Goal: Task Accomplishment & Management: Complete application form

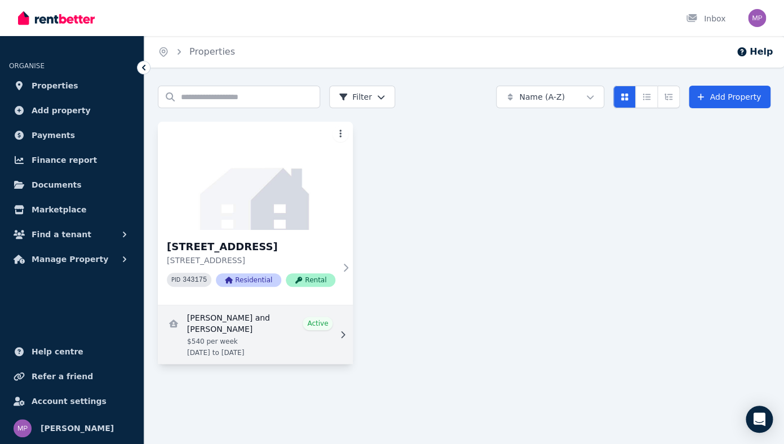
click at [283, 325] on link "View details for Alexander Clare and Hannah Edensor" at bounding box center [255, 335] width 195 height 59
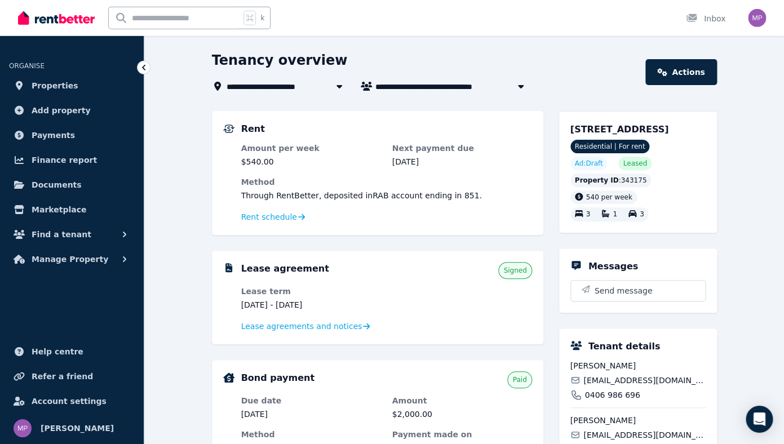
scroll to position [33, 0]
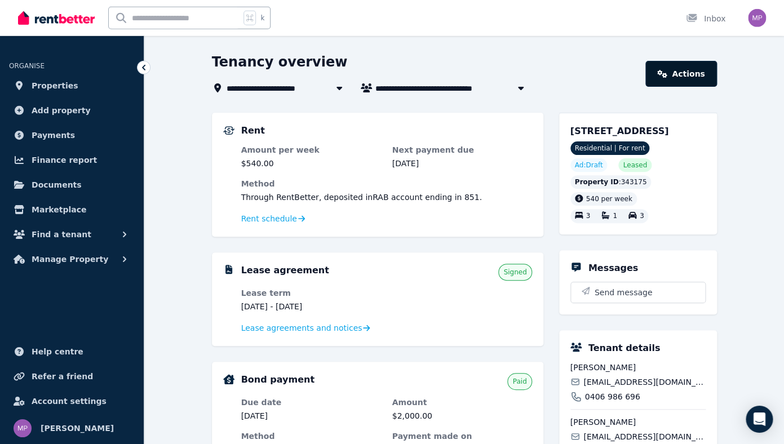
click at [668, 80] on link "Actions" at bounding box center [681, 74] width 71 height 26
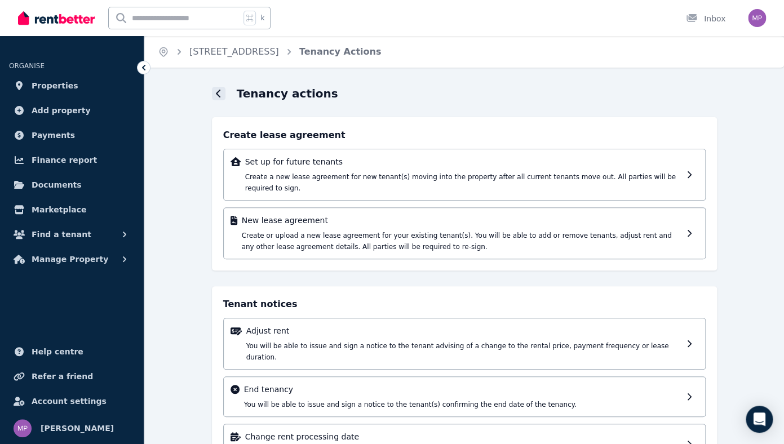
click at [221, 95] on icon at bounding box center [219, 93] width 6 height 9
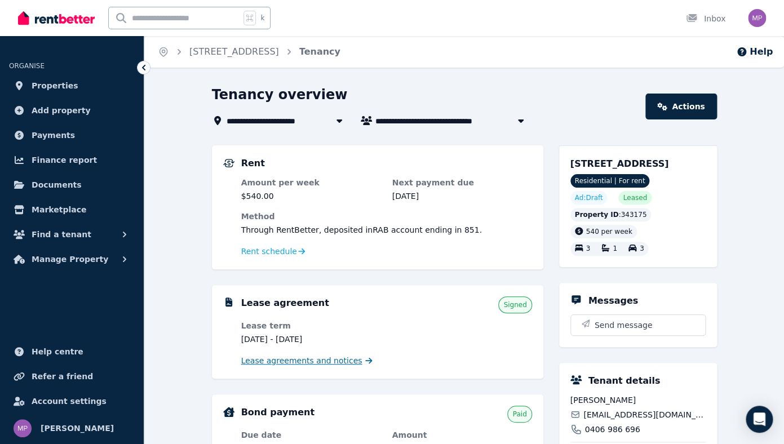
click at [275, 358] on span "Lease agreements and notices" at bounding box center [301, 360] width 121 height 11
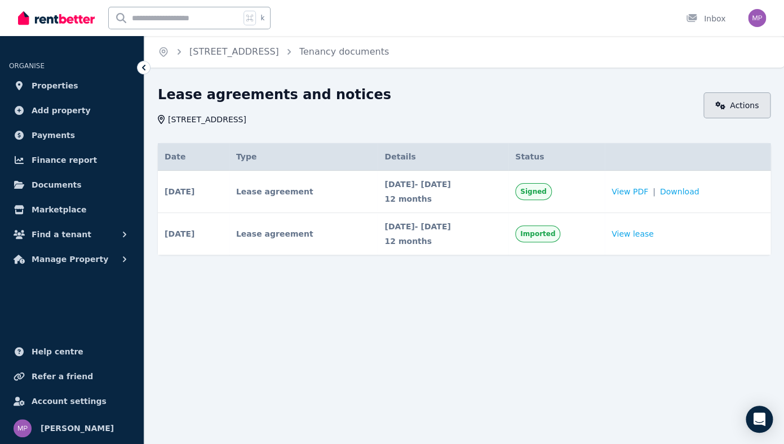
click at [726, 95] on link "Actions" at bounding box center [737, 105] width 67 height 26
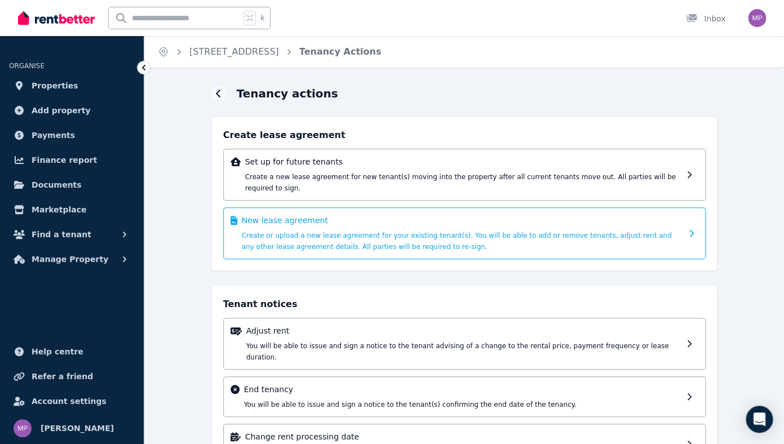
click at [561, 227] on div "New lease agreement Create or upload a new lease agreement for your existing te…" at bounding box center [462, 233] width 440 height 37
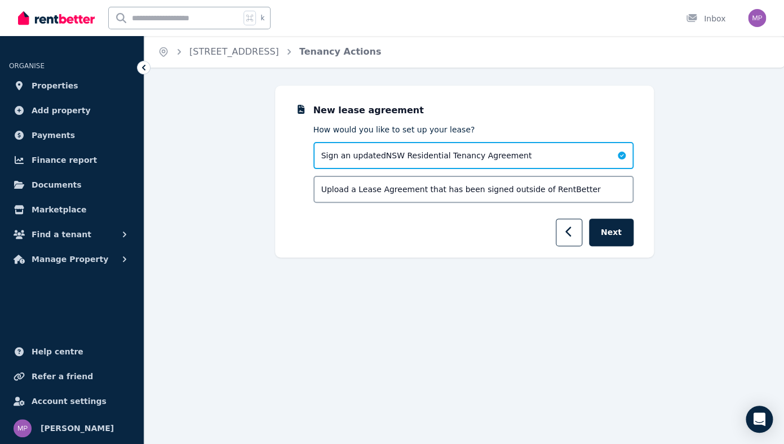
click at [608, 156] on div "Sign an updated NSW Residential Tenancy Agreement" at bounding box center [474, 155] width 320 height 27
click at [617, 233] on button "Next" at bounding box center [611, 233] width 45 height 28
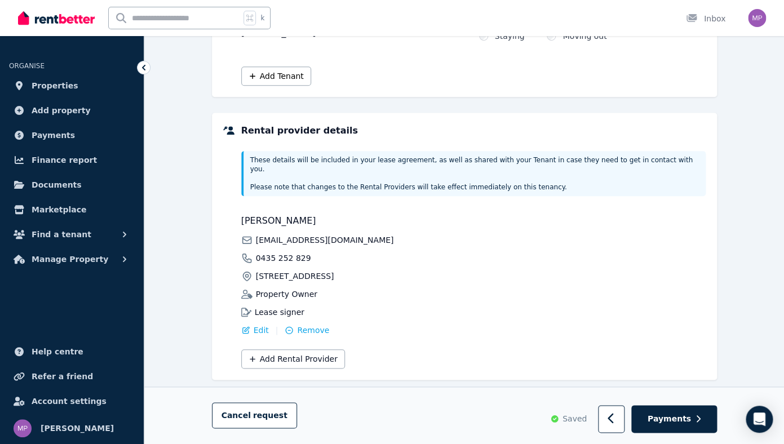
scroll to position [226, 0]
